Goal: Task Accomplishment & Management: Manage account settings

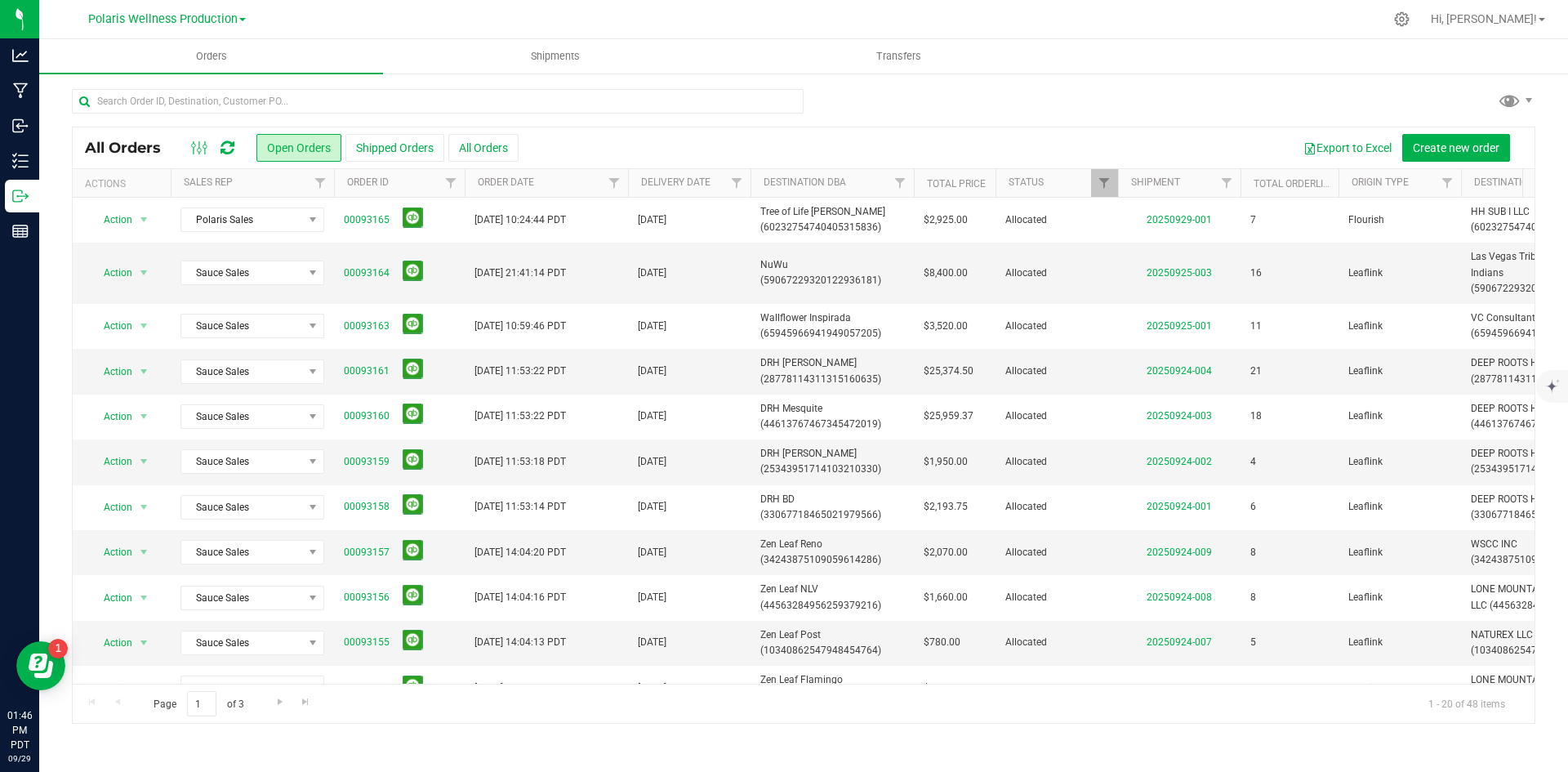
click at [233, 150] on icon at bounding box center [227, 148] width 14 height 16
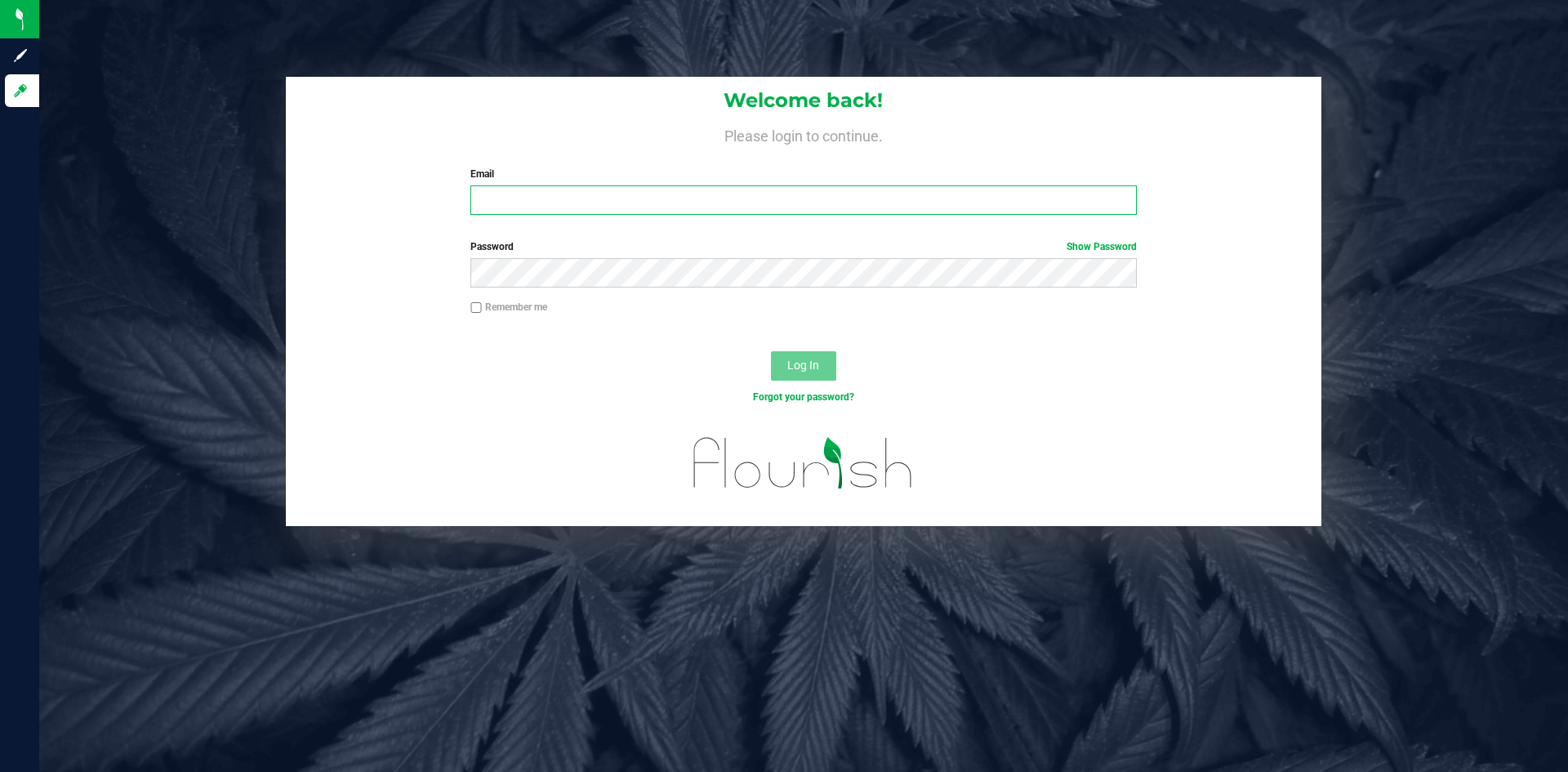
click at [552, 193] on input "Email" at bounding box center [803, 199] width 666 height 29
type input "[PERSON_NAME][EMAIL_ADDRESS][DOMAIN_NAME]"
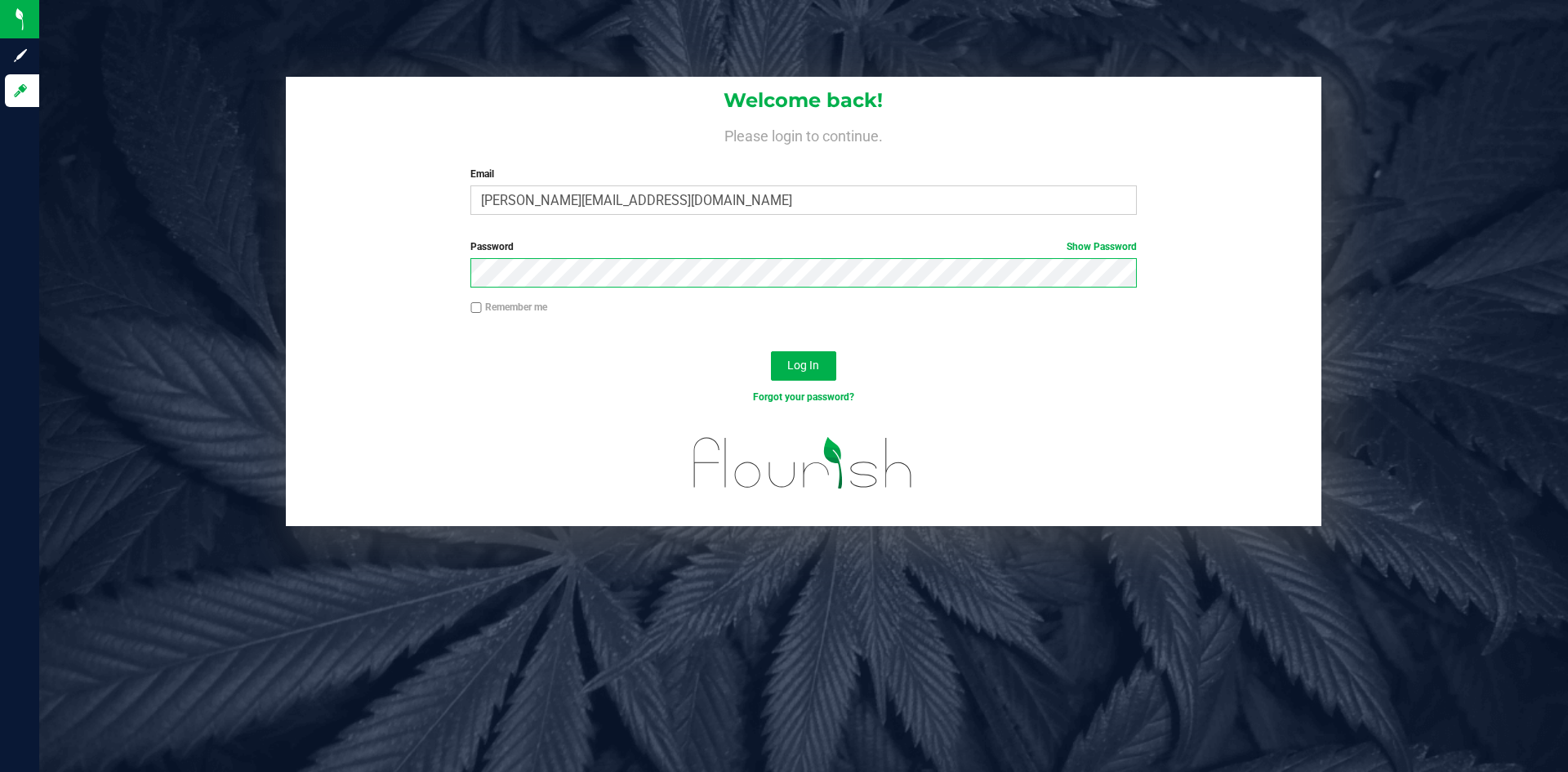
click at [772, 351] on button "Log In" at bounding box center [804, 365] width 66 height 29
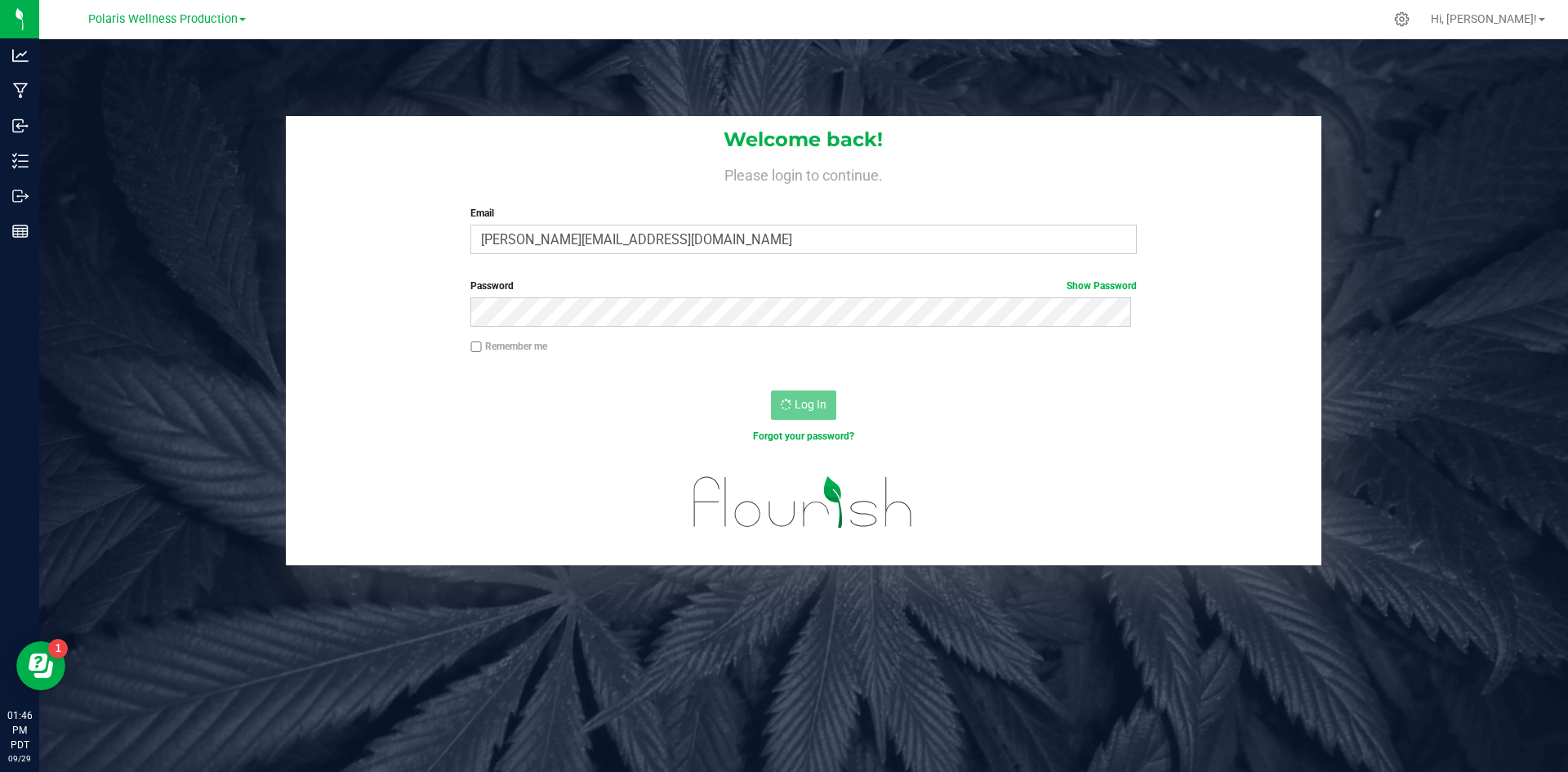
click at [470, 345] on input "Remember me" at bounding box center [475, 347] width 11 height 11
checkbox input "true"
